Goal: Information Seeking & Learning: Learn about a topic

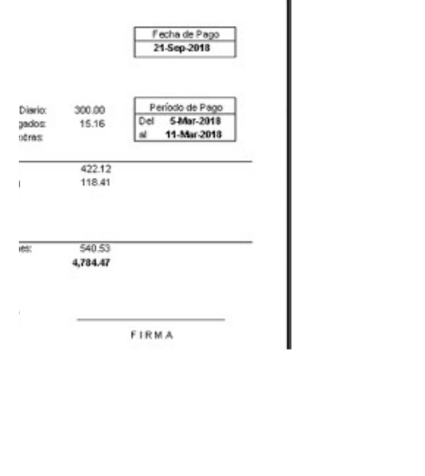
scroll to position [1460, 0]
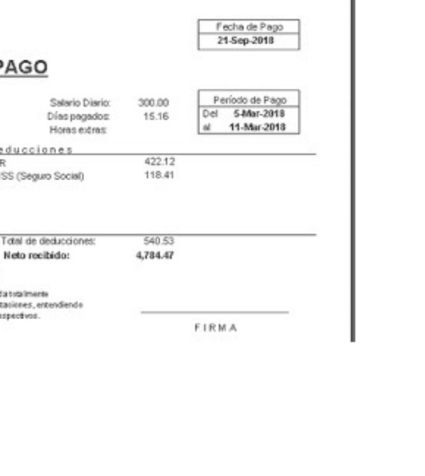
click at [240, 303] on img at bounding box center [212, 240] width 312 height 170
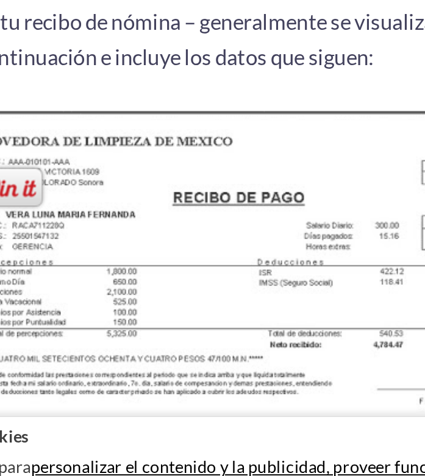
scroll to position [1367, 0]
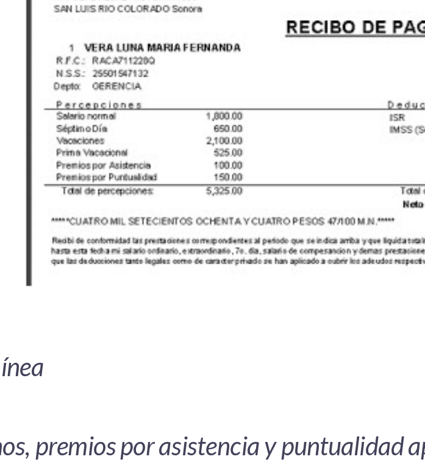
scroll to position [1508, 0]
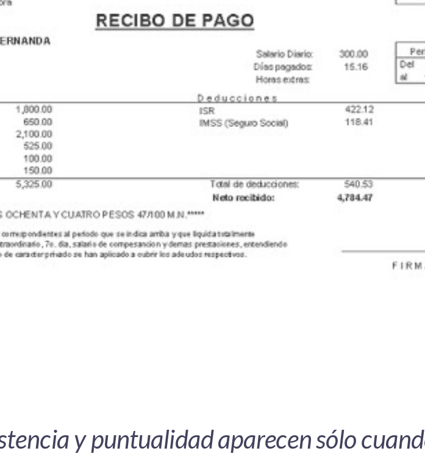
click at [217, 277] on img at bounding box center [212, 192] width 312 height 170
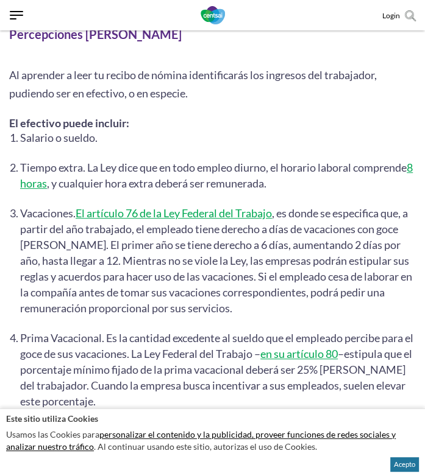
scroll to position [2358, 0]
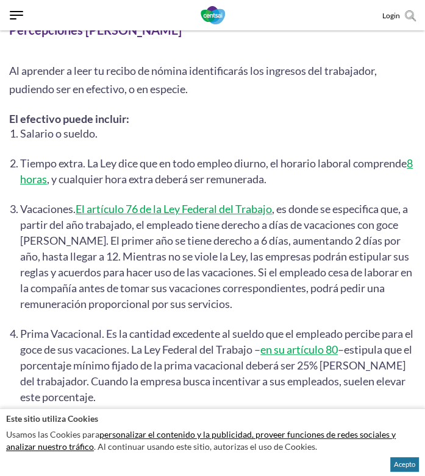
drag, startPoint x: 216, startPoint y: 208, endPoint x: 250, endPoint y: 213, distance: 35.1
click at [250, 187] on li "Tiempo extra. La Ley dice que en todo empleo diurno, el horario laboral compren…" at bounding box center [217, 171] width 395 height 32
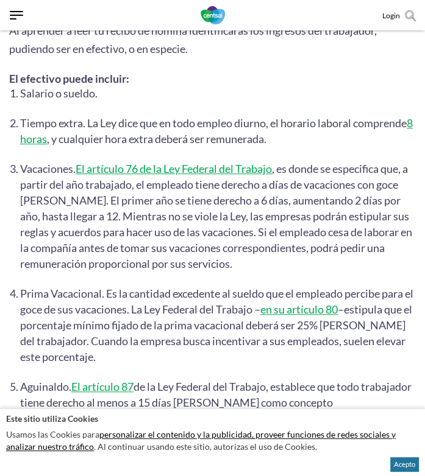
scroll to position [2402, 0]
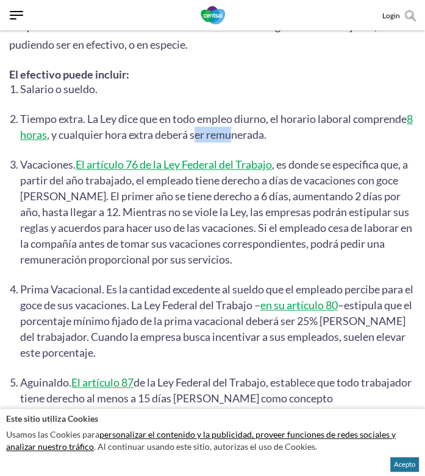
drag, startPoint x: 303, startPoint y: 178, endPoint x: 263, endPoint y: 161, distance: 43.9
click at [263, 143] on li "Tiempo extra. La Ley dice que en todo empleo diurno, el horario laboral compren…" at bounding box center [217, 127] width 395 height 32
drag, startPoint x: 263, startPoint y: 161, endPoint x: 284, endPoint y: 222, distance: 65.1
click at [284, 222] on li "Vacaciones. El artículo 76 de la Ley Federal del Trabajo , es donde se especifi…" at bounding box center [217, 212] width 395 height 111
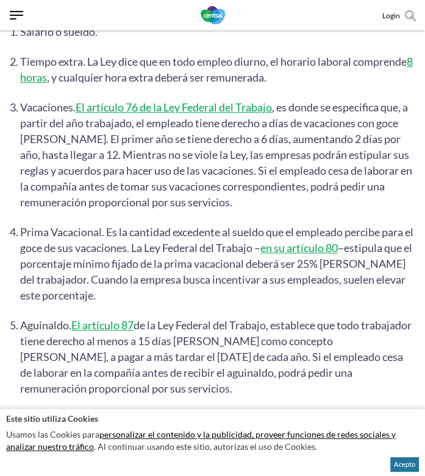
scroll to position [2462, 0]
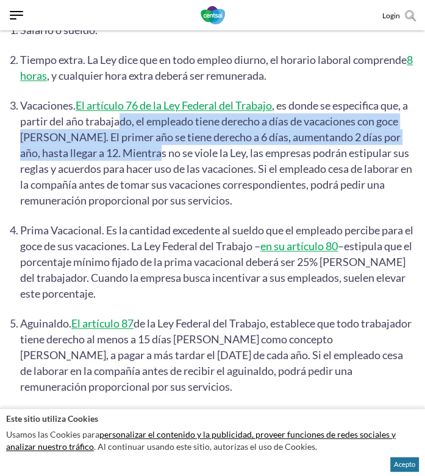
drag, startPoint x: 153, startPoint y: 153, endPoint x: 210, endPoint y: 201, distance: 74.8
click at [210, 201] on li "Vacaciones. El artículo 76 de la Ley Federal del Trabajo , es donde se especifi…" at bounding box center [217, 152] width 395 height 111
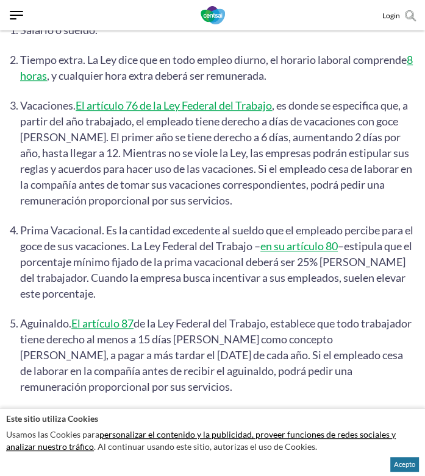
drag, startPoint x: 210, startPoint y: 201, endPoint x: 259, endPoint y: 284, distance: 96.6
click at [259, 284] on li "Prima Vacacional. Es la cantidad excedente al sueldo que el empleado percibe pa…" at bounding box center [217, 261] width 395 height 79
